Goal: Task Accomplishment & Management: Manage account settings

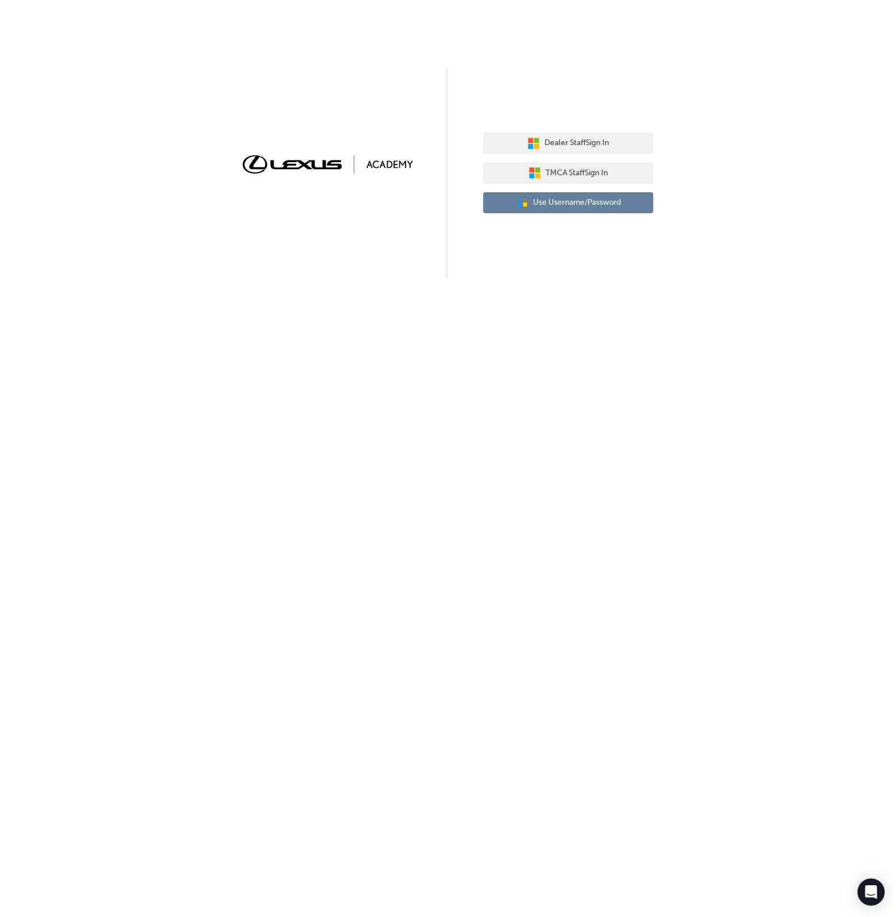
click at [523, 204] on rect "button" at bounding box center [525, 204] width 5 height 5
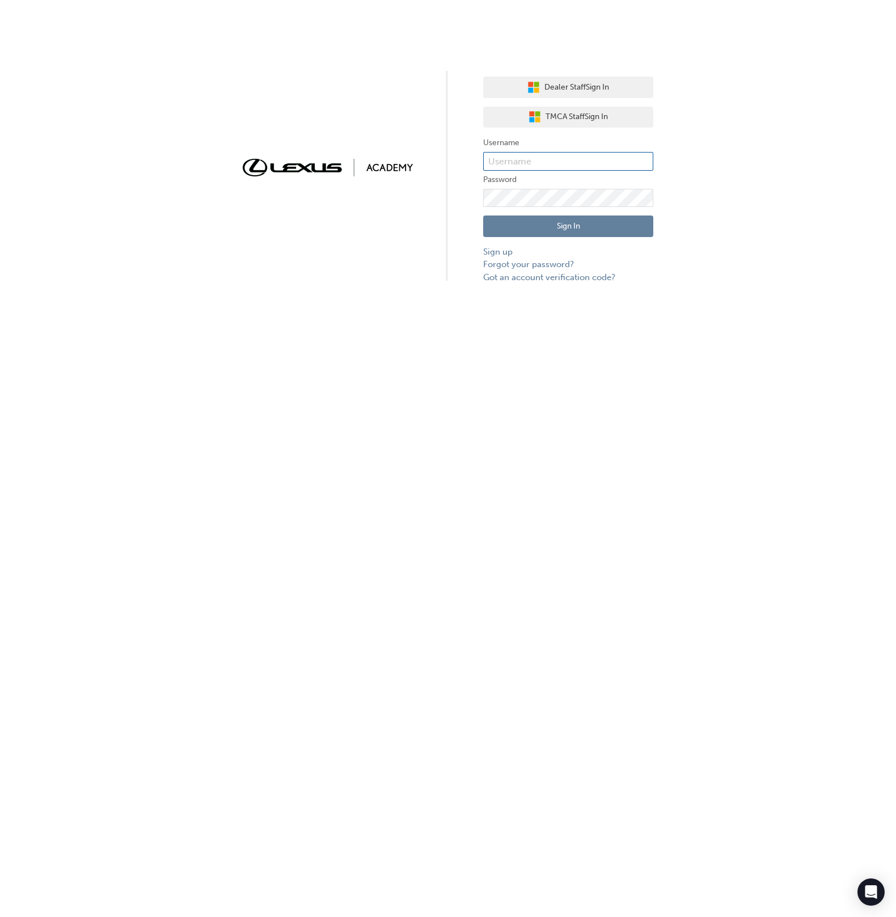
drag, startPoint x: 546, startPoint y: 152, endPoint x: 561, endPoint y: 168, distance: 22.5
click at [545, 153] on input "text" at bounding box center [568, 161] width 170 height 19
type input "bf.menno.[PERSON_NAME]"
click at [603, 231] on button "Sign In" at bounding box center [568, 227] width 170 height 22
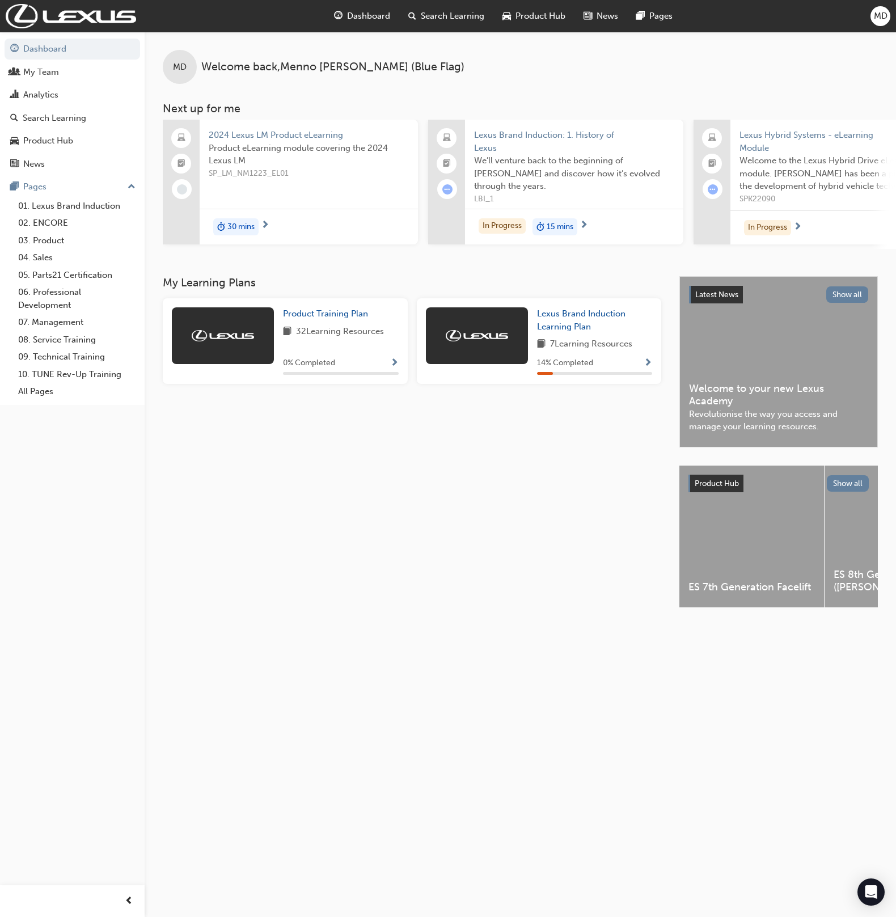
click at [880, 15] on span "MD" at bounding box center [881, 16] width 14 height 13
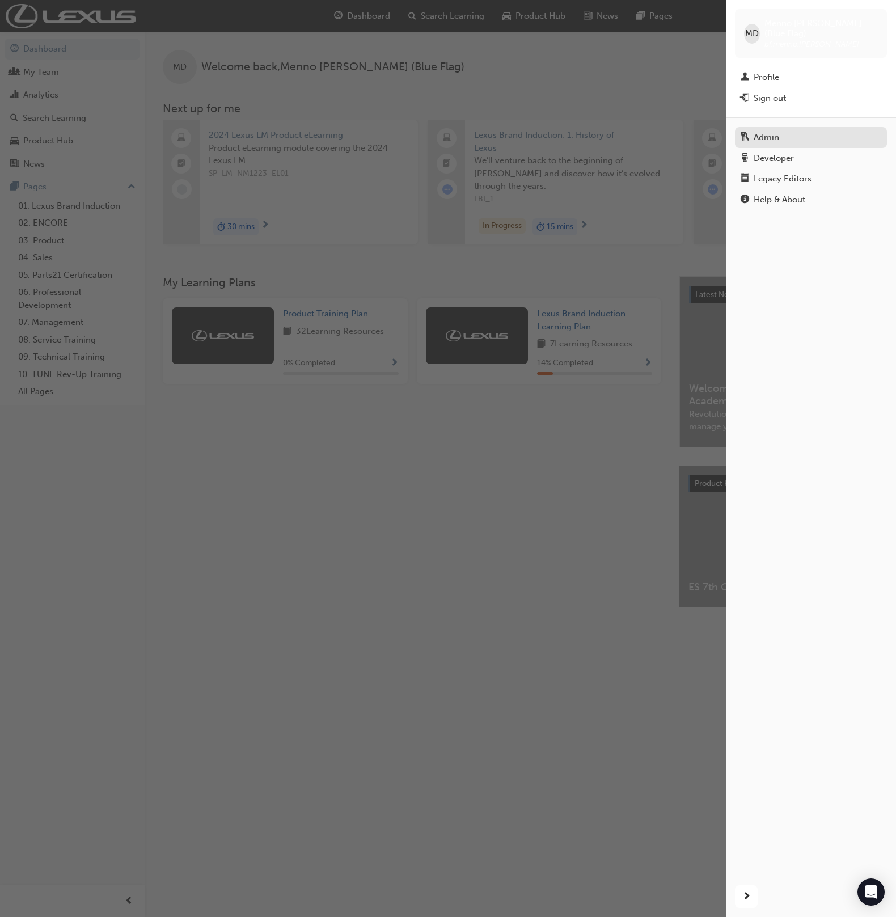
click at [749, 133] on div "Admin" at bounding box center [811, 137] width 141 height 14
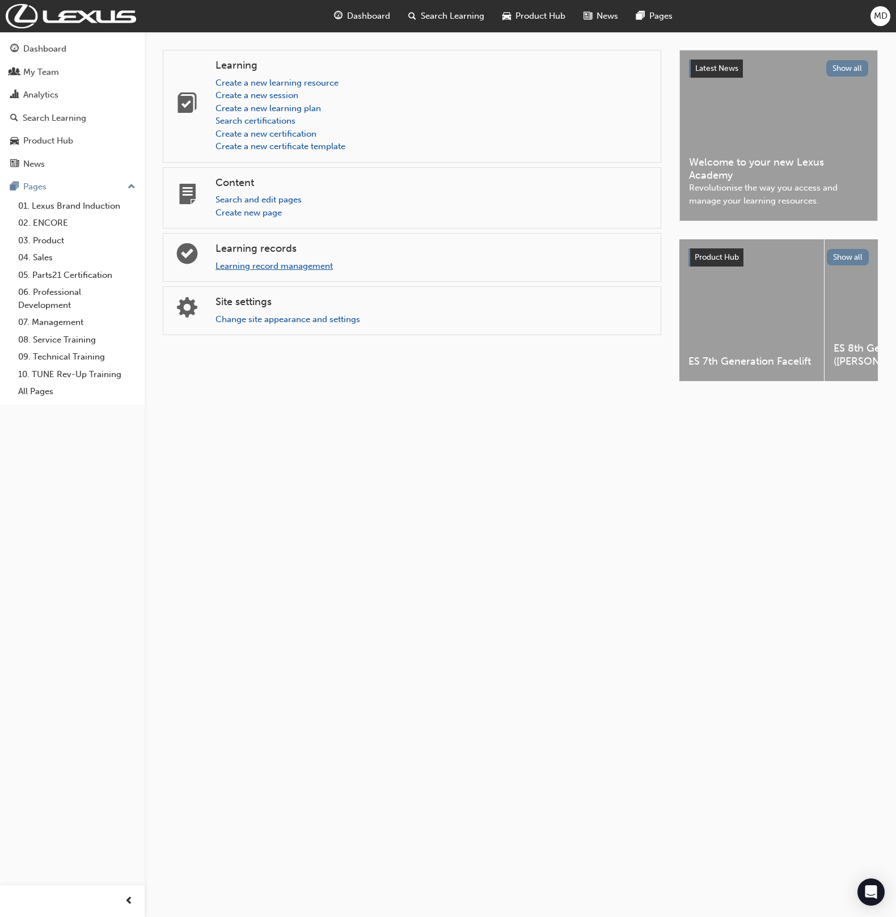
click at [280, 267] on link "Learning record management" at bounding box center [274, 266] width 117 height 10
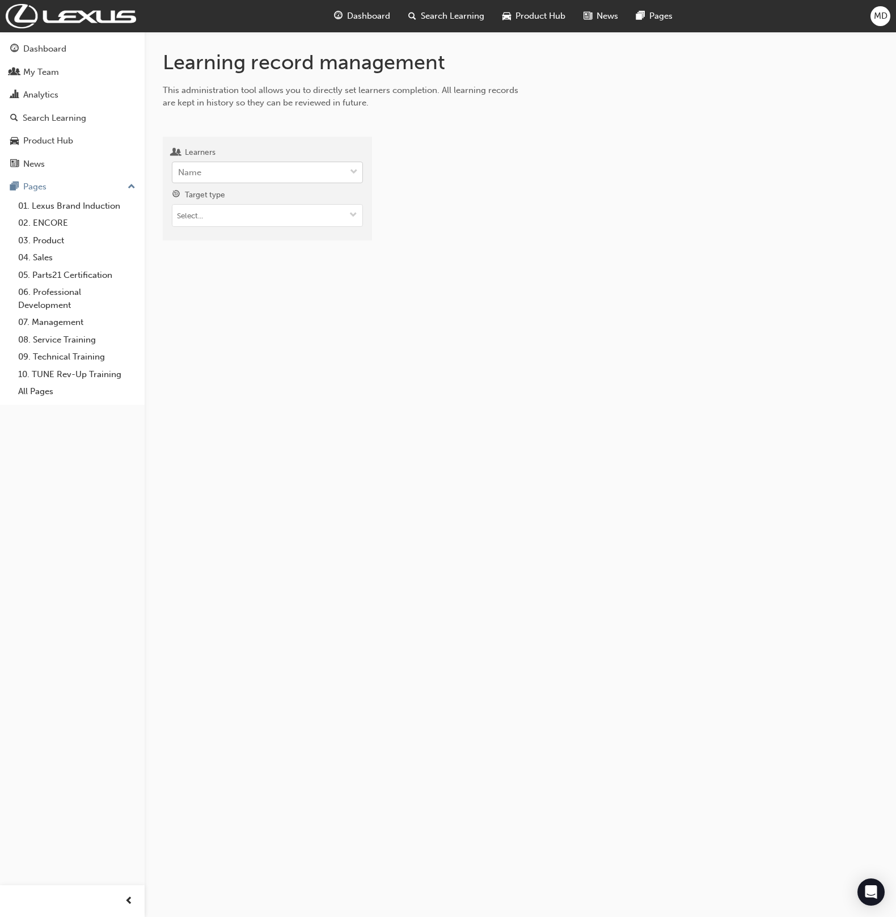
click at [248, 178] on div "Name" at bounding box center [258, 173] width 173 height 20
click at [179, 177] on input "Learners Name" at bounding box center [178, 172] width 1 height 10
type input "deme"
click at [308, 198] on span "[PERSON_NAME] - [GEOGRAPHIC_DATA] Lexus - GLEBE" at bounding box center [260, 207] width 163 height 23
click at [237, 232] on input "Target type" at bounding box center [269, 234] width 195 height 22
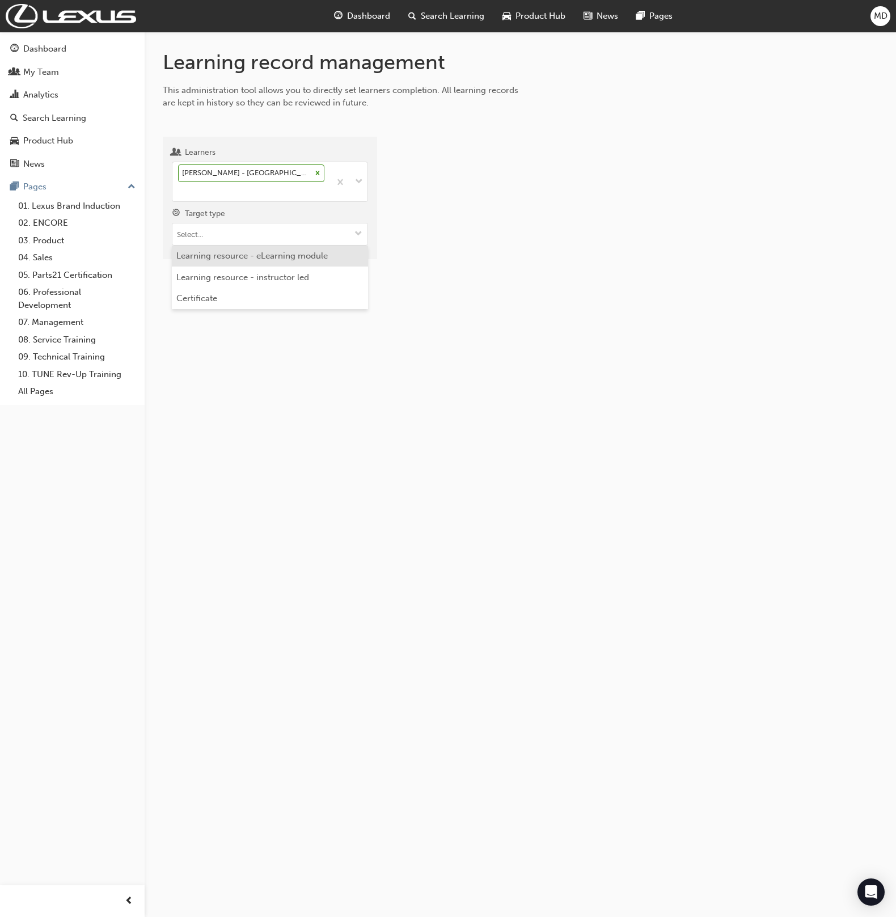
click at [284, 259] on li "Learning resource - eLearning module" at bounding box center [270, 257] width 196 height 22
click at [265, 234] on div "Learning resource - eLearning module" at bounding box center [245, 231] width 134 height 13
click at [258, 243] on input "Target type" at bounding box center [269, 234] width 195 height 22
click at [264, 299] on li "Certificate" at bounding box center [270, 299] width 196 height 22
click at [211, 299] on input "Certificates" at bounding box center [269, 299] width 195 height 22
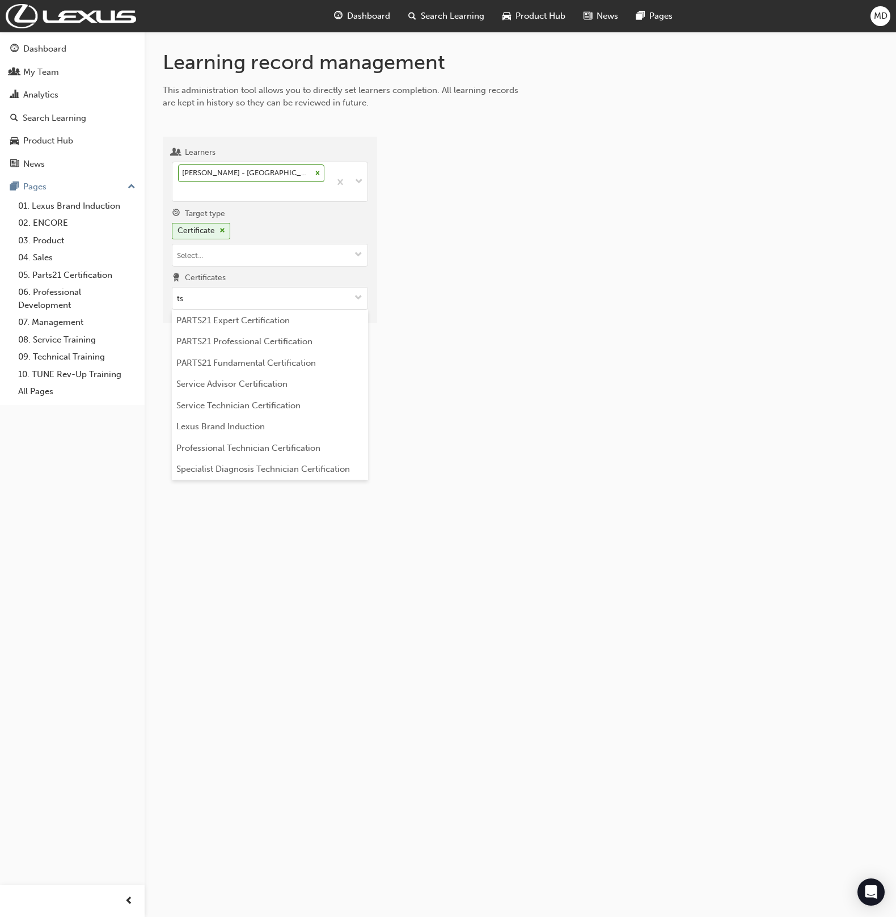
type input "t"
type input "serv"
click at [355, 635] on div "Learning record management This administration tool allows you to directly set …" at bounding box center [448, 458] width 896 height 917
click at [220, 306] on input "serv" at bounding box center [269, 299] width 195 height 22
click at [267, 319] on li "Service Advisor Certification" at bounding box center [270, 321] width 196 height 22
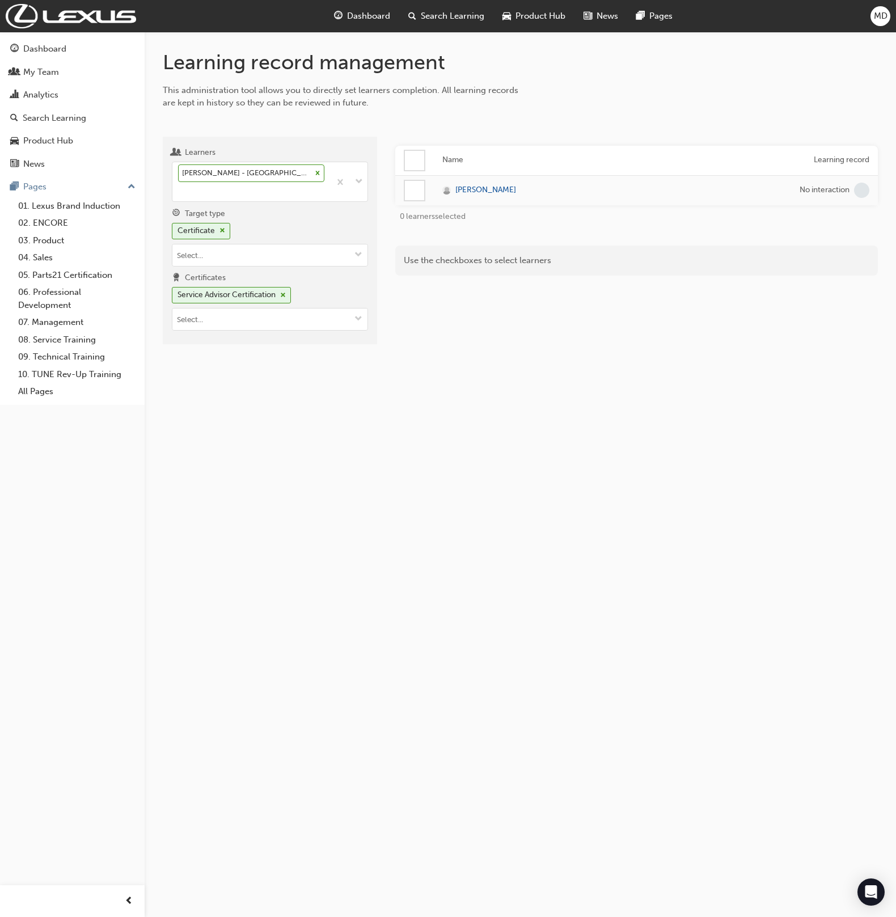
click at [413, 192] on div at bounding box center [414, 190] width 19 height 19
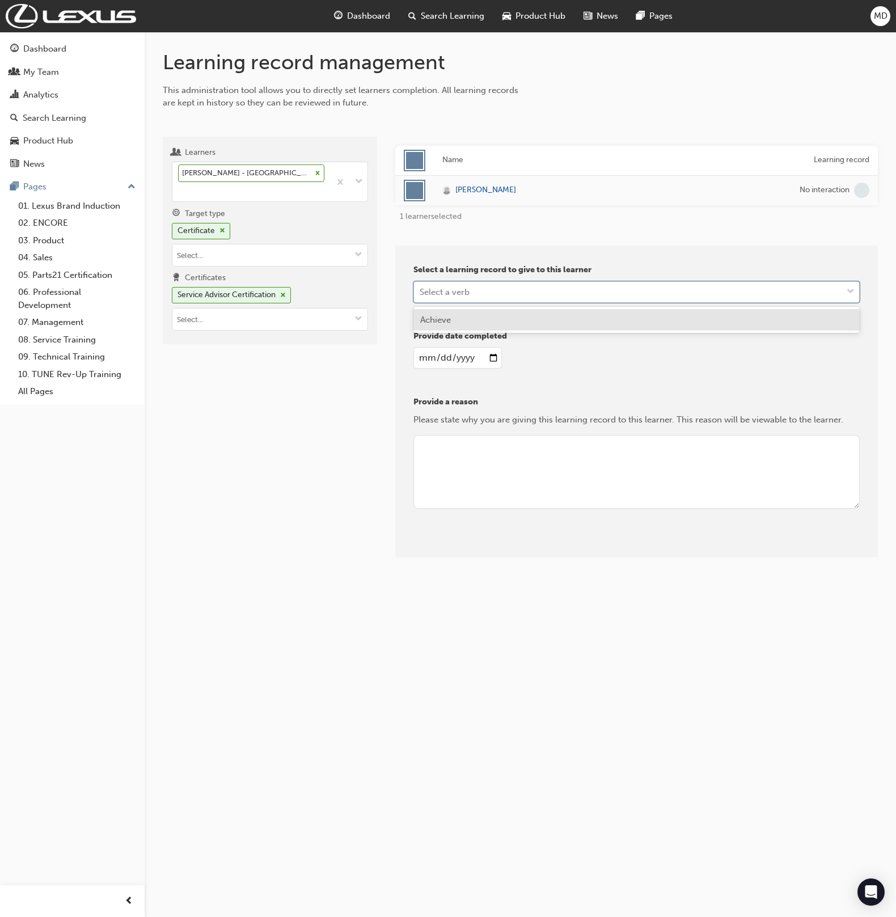
click at [462, 283] on div "Select a verb" at bounding box center [628, 292] width 428 height 20
click at [471, 324] on div "Achieve" at bounding box center [636, 320] width 446 height 22
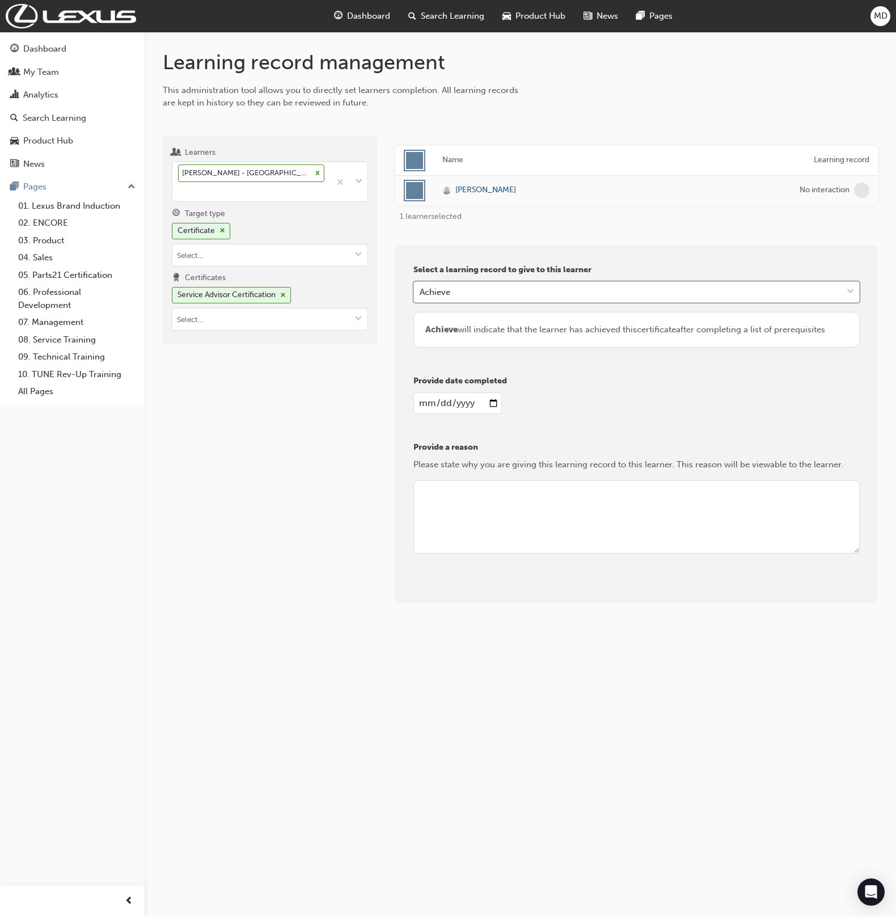
click at [420, 399] on input "date" at bounding box center [457, 403] width 88 height 22
type input "[DATE]"
click at [510, 502] on textarea at bounding box center [636, 517] width 446 height 74
type textarea "C"
type textarea "Admin"
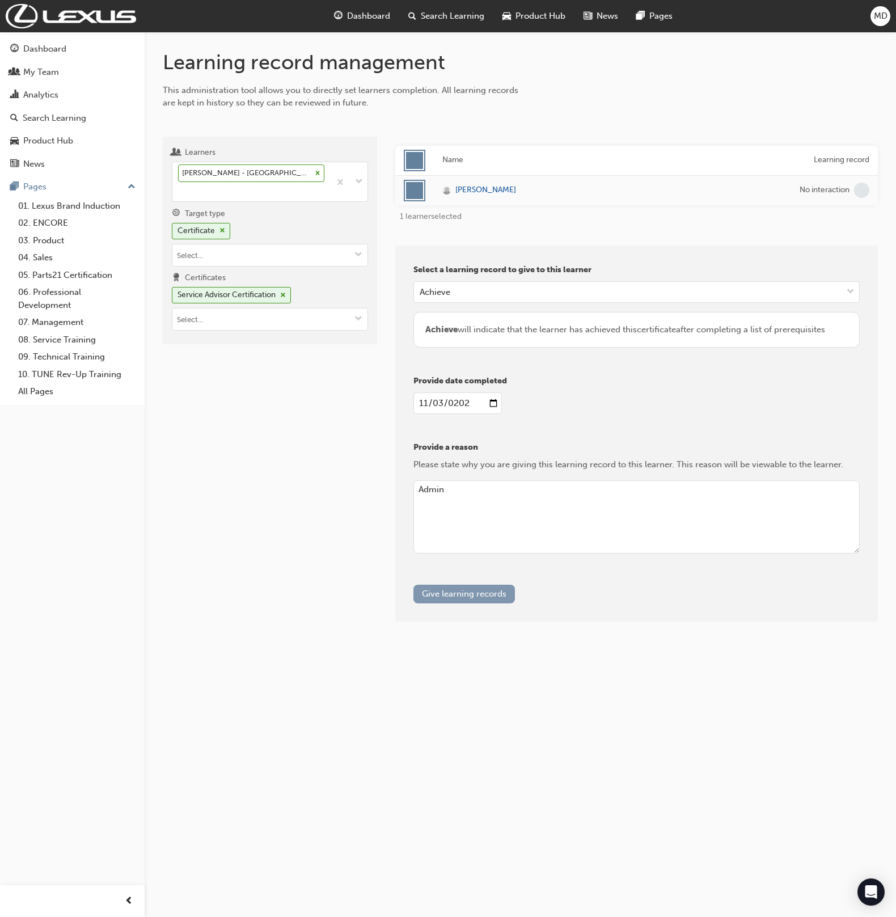
click at [487, 593] on button "Give learning records" at bounding box center [464, 594] width 102 height 19
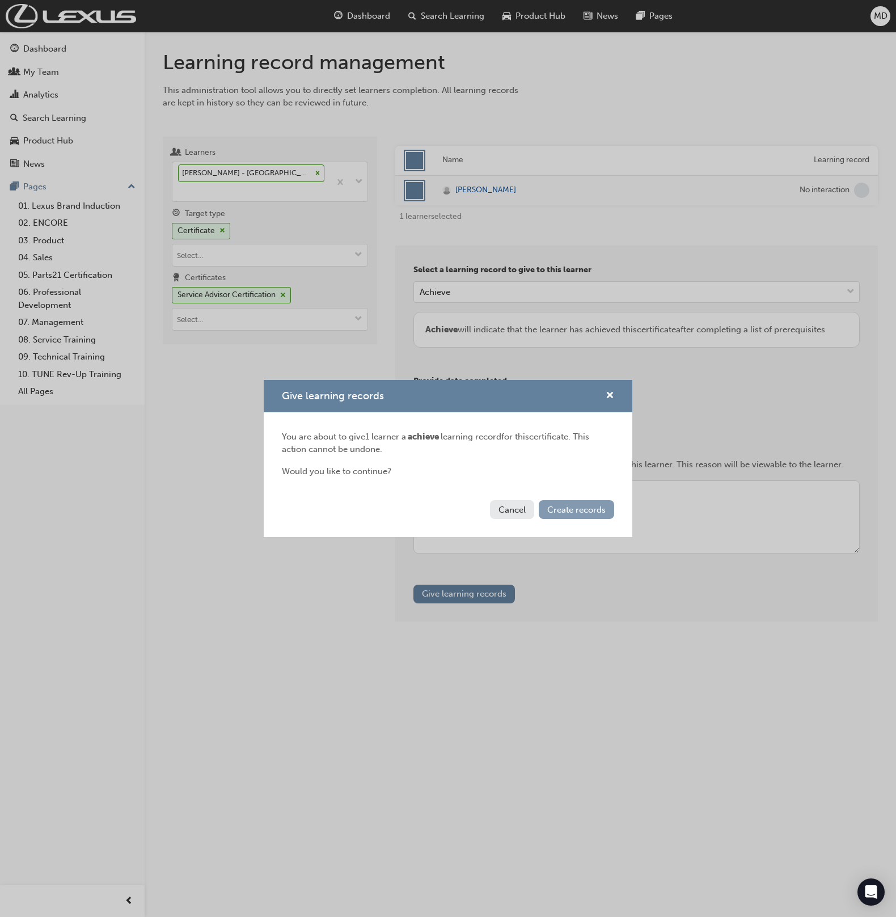
click at [564, 513] on span "Create records" at bounding box center [576, 510] width 58 height 10
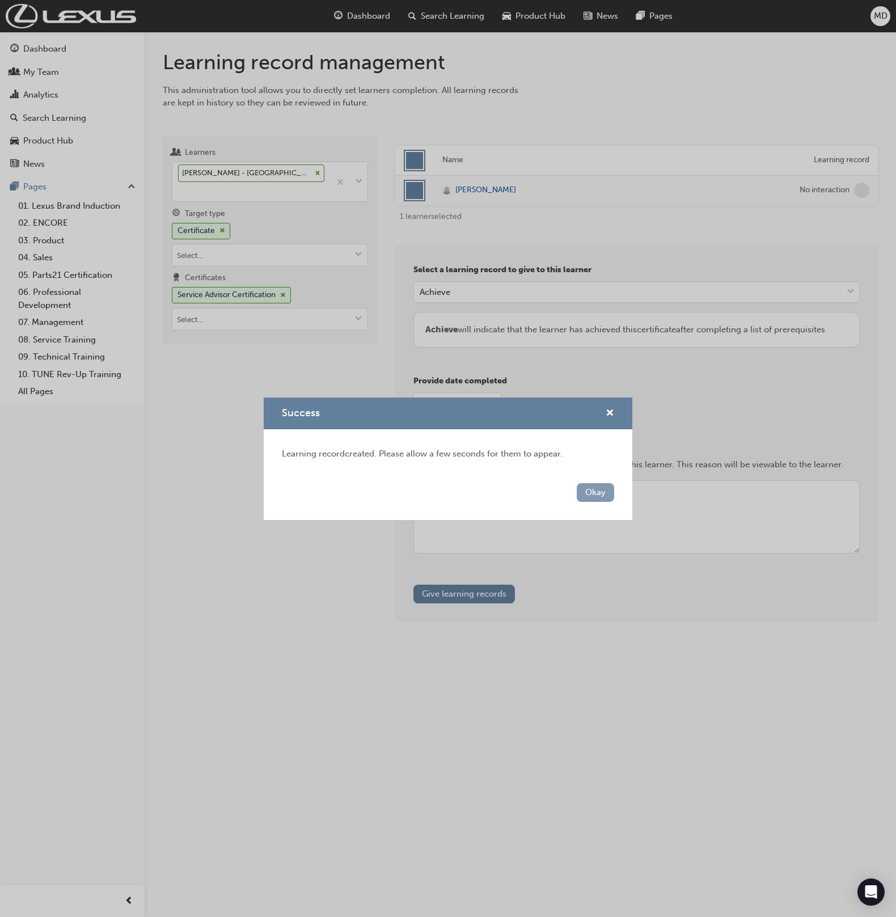
click at [592, 491] on button "Okay" at bounding box center [595, 492] width 37 height 19
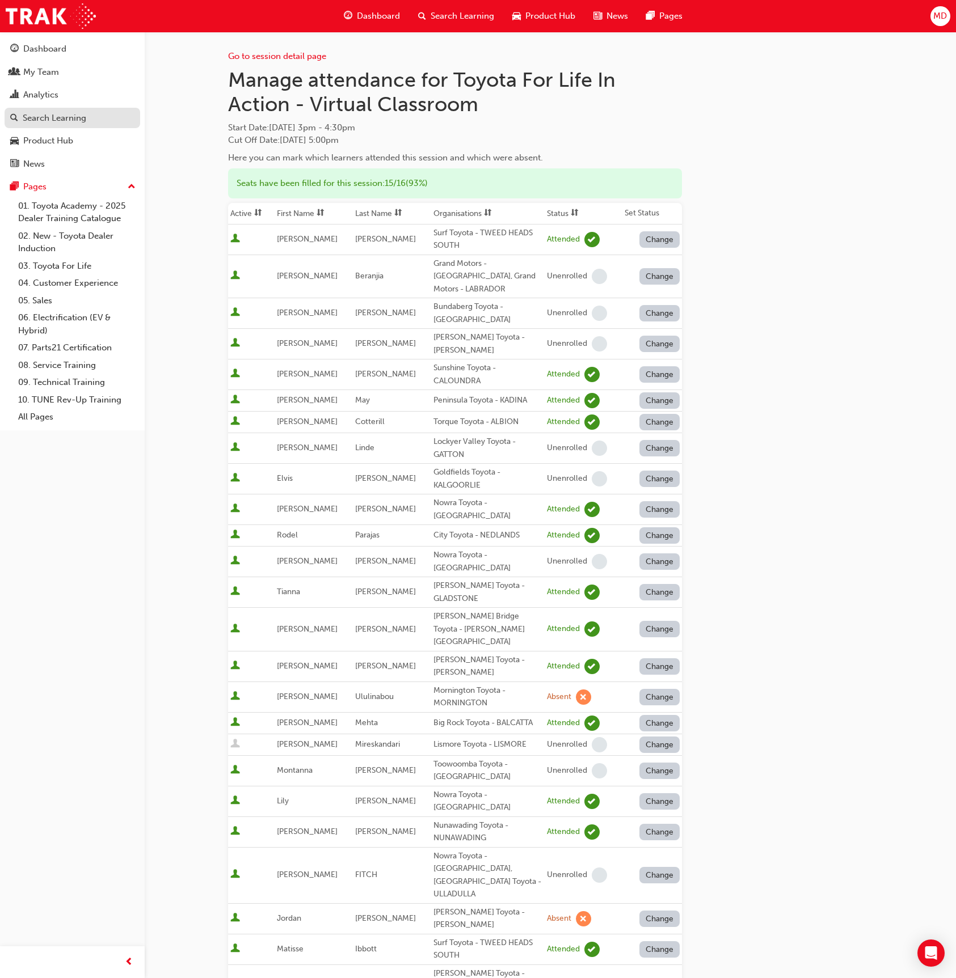
scroll to position [175, 0]
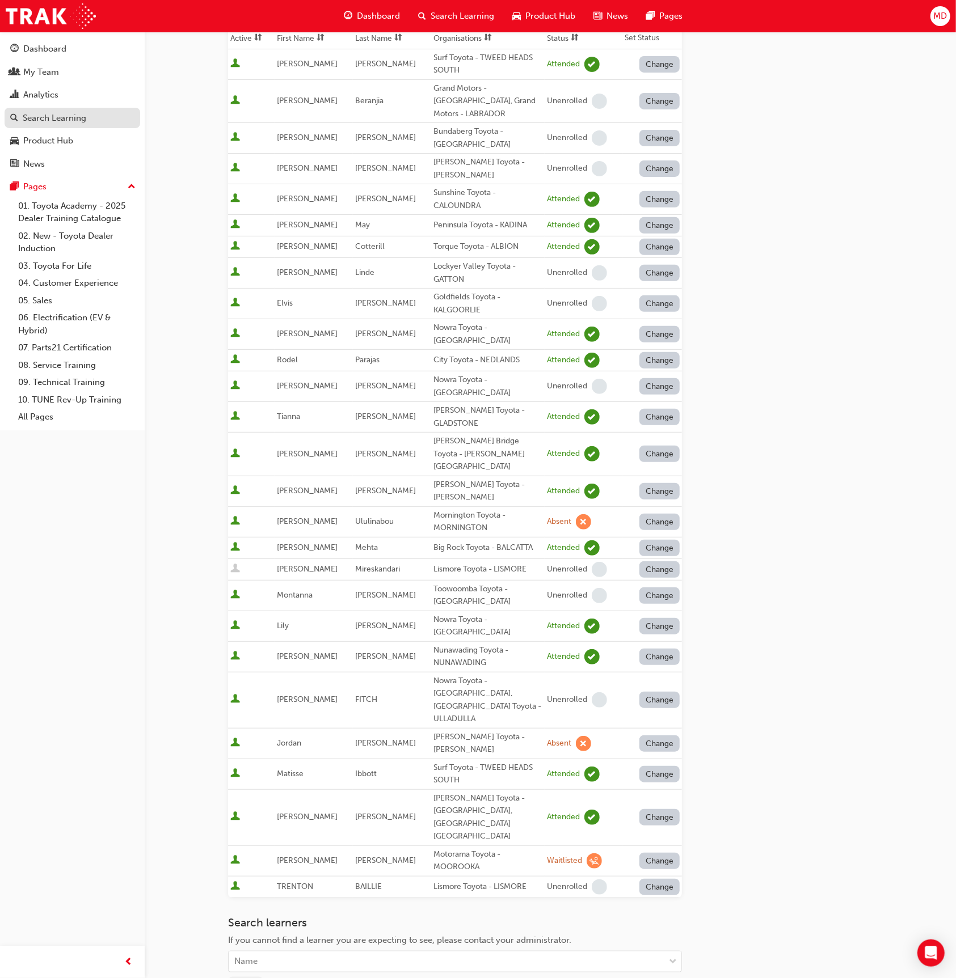
click at [63, 111] on div "Search Learning" at bounding box center [72, 118] width 124 height 14
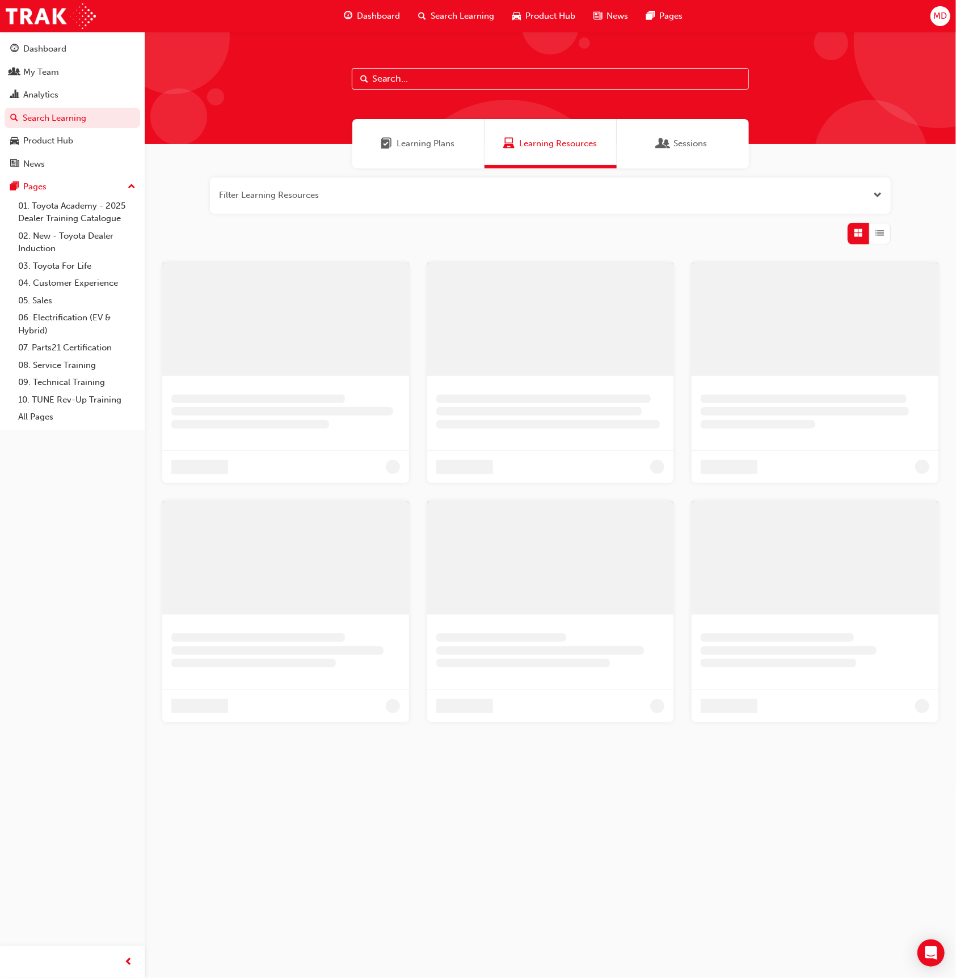
click at [431, 74] on input "text" at bounding box center [550, 79] width 397 height 22
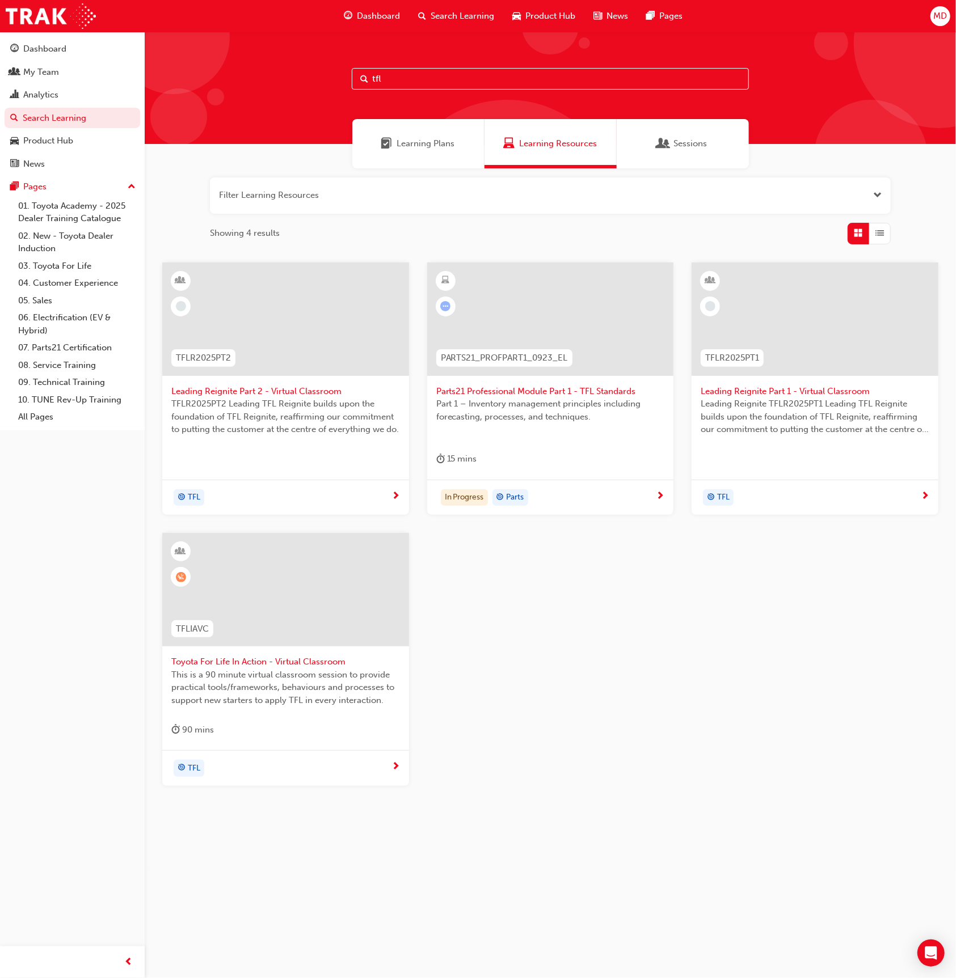
type input "tfl"
click at [290, 332] on div at bounding box center [285, 319] width 247 height 113
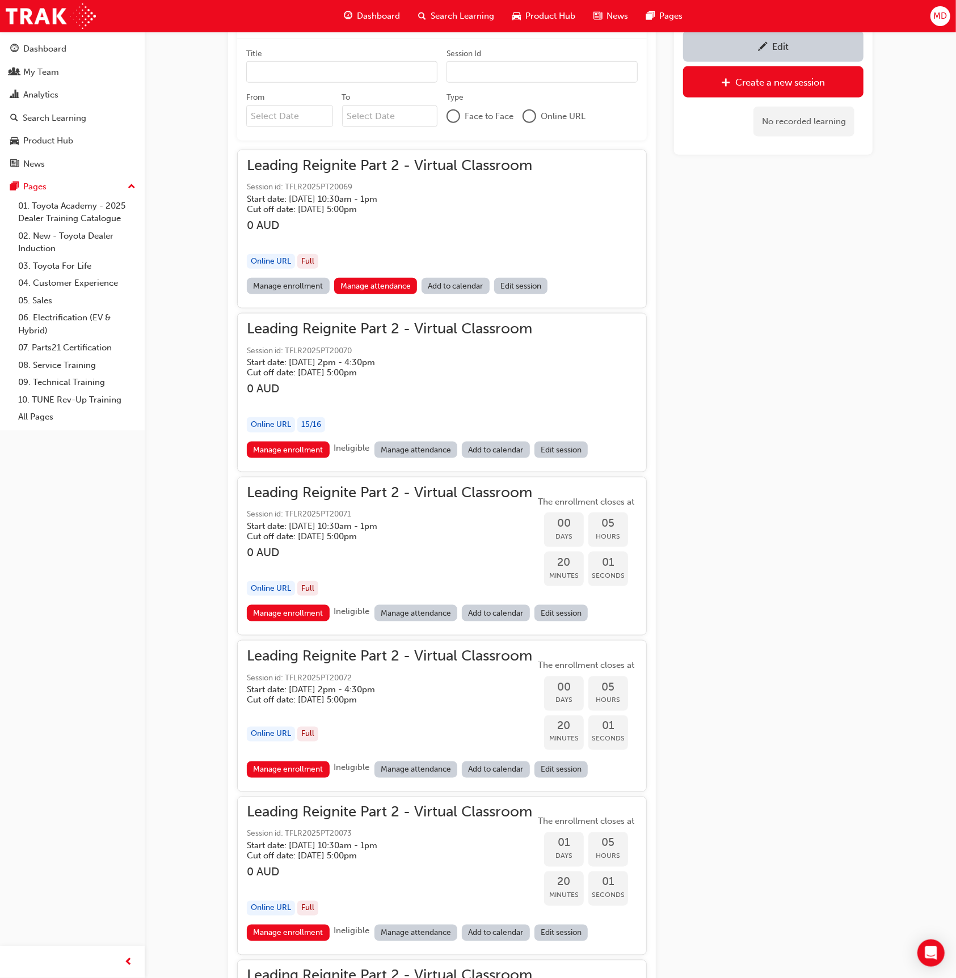
scroll to position [822, 0]
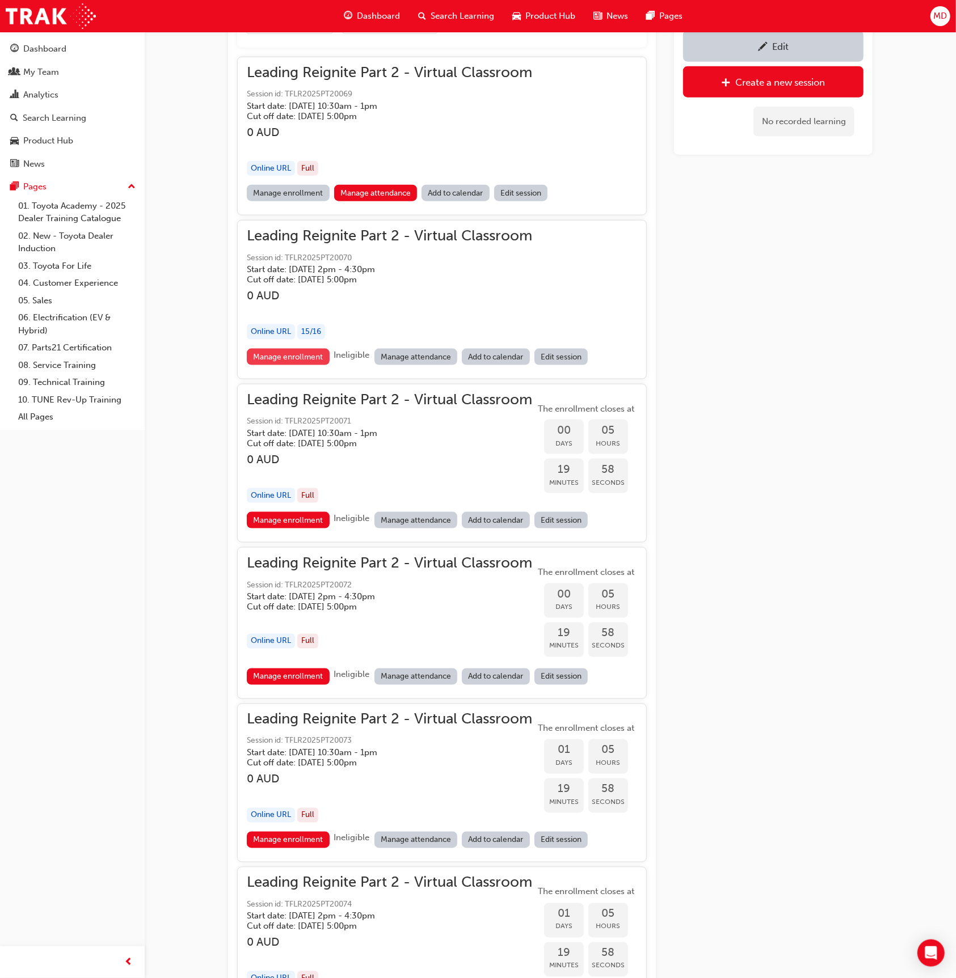
click at [285, 354] on link "Manage enrollment" at bounding box center [288, 357] width 83 height 16
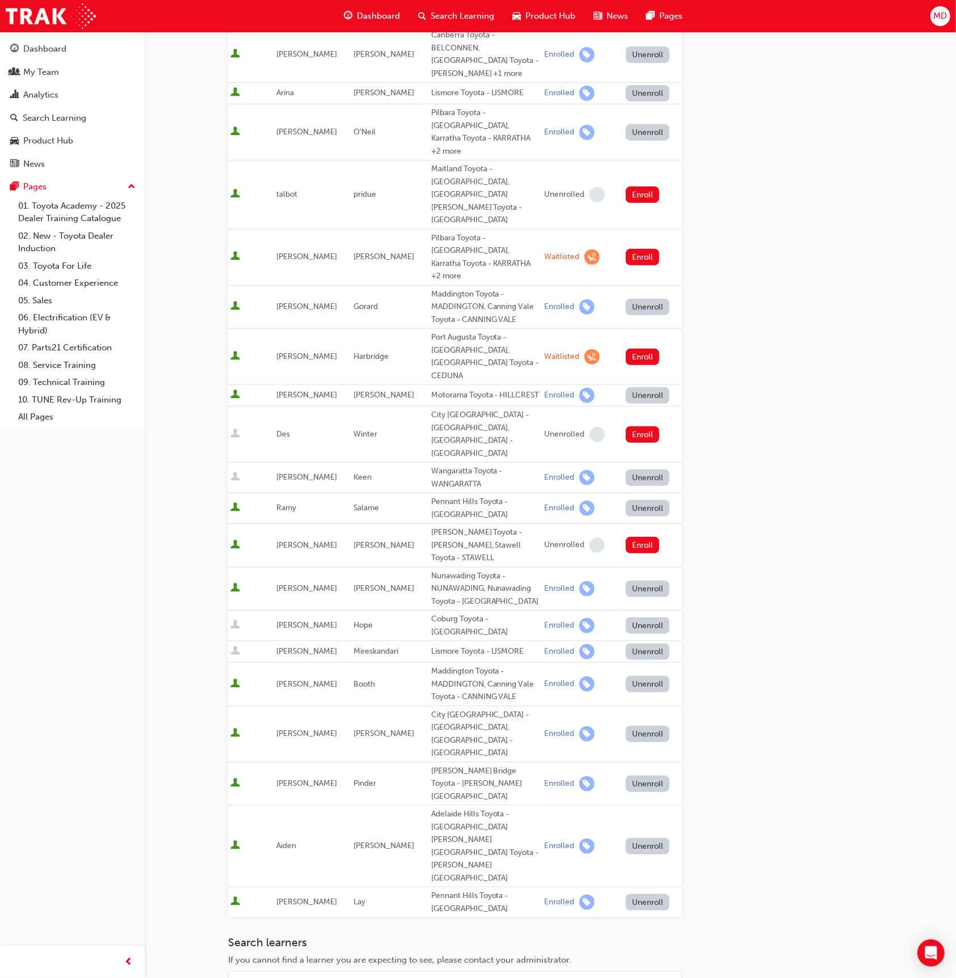
scroll to position [217, 0]
